Goal: Navigation & Orientation: Understand site structure

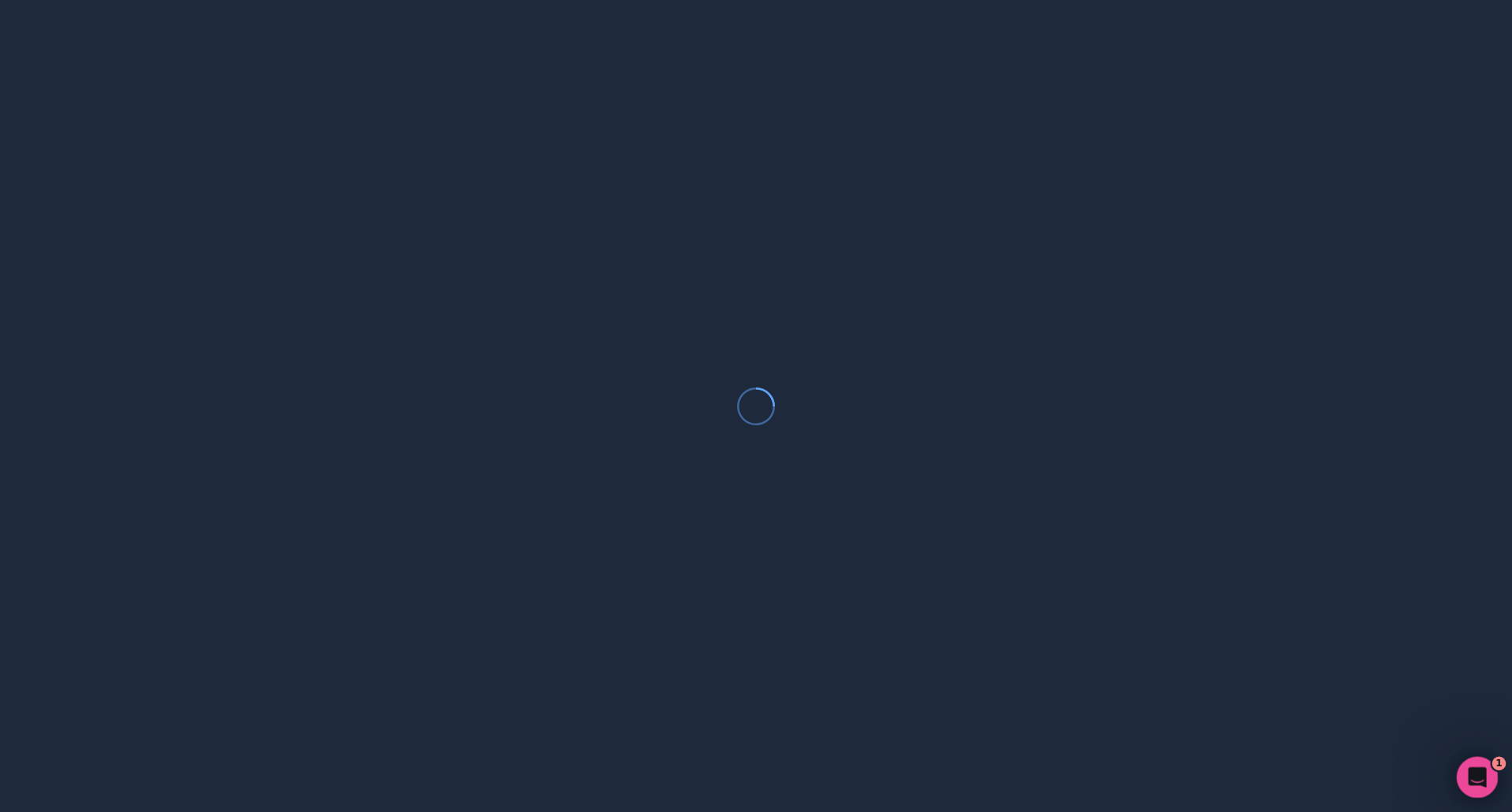
click at [1473, 765] on icon "Open Intercom Messenger" at bounding box center [1475, 774] width 26 height 26
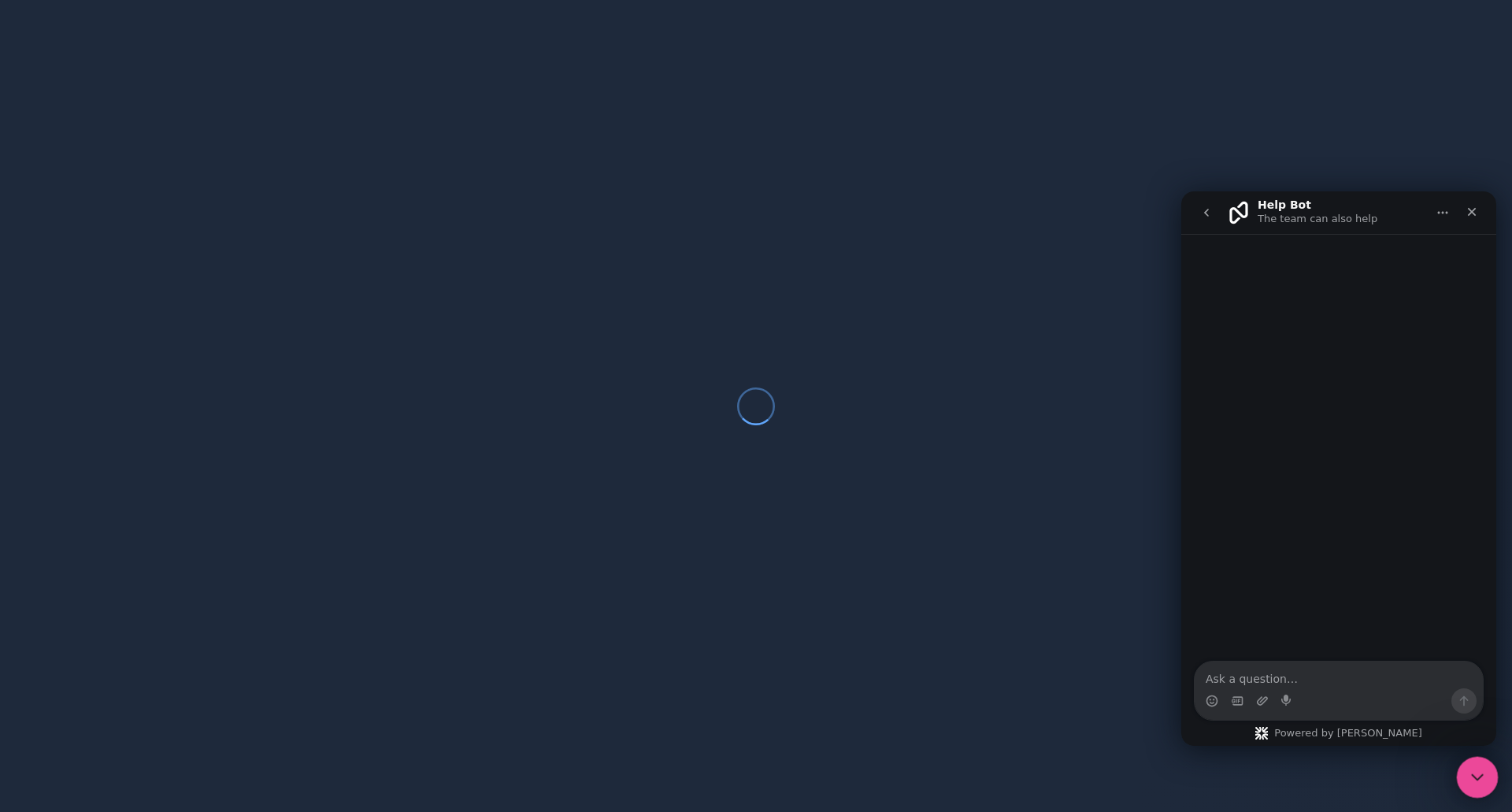
click at [1477, 779] on icon "Close Intercom Messenger" at bounding box center [1474, 774] width 19 height 19
